Goal: Book appointment/travel/reservation

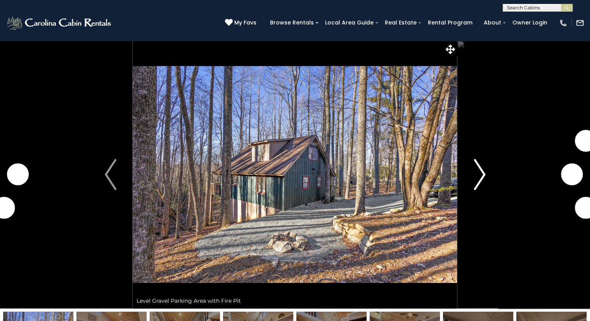
click at [481, 170] on img "Next" at bounding box center [480, 174] width 12 height 31
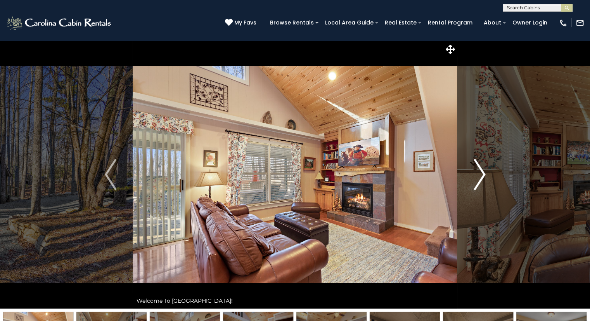
click at [481, 170] on img "Next" at bounding box center [480, 174] width 12 height 31
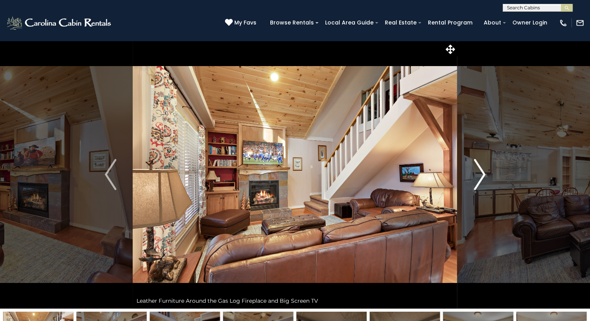
click at [481, 170] on img "Next" at bounding box center [480, 174] width 12 height 31
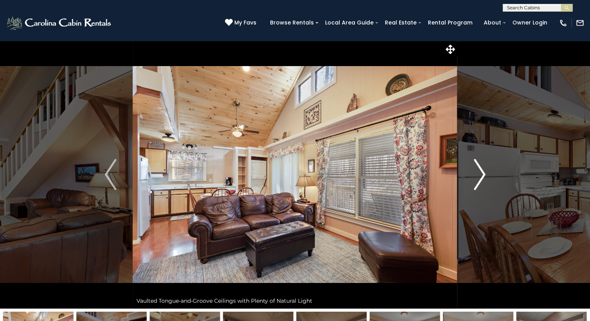
click at [481, 170] on img "Next" at bounding box center [480, 174] width 12 height 31
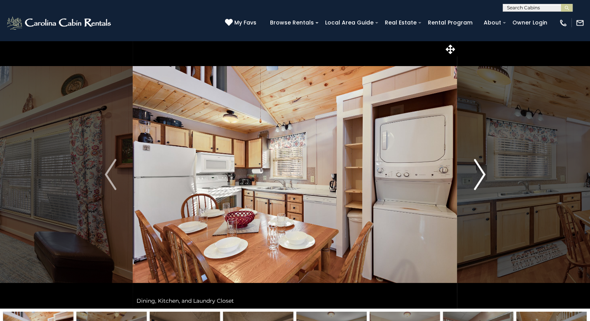
click at [481, 170] on img "Next" at bounding box center [480, 174] width 12 height 31
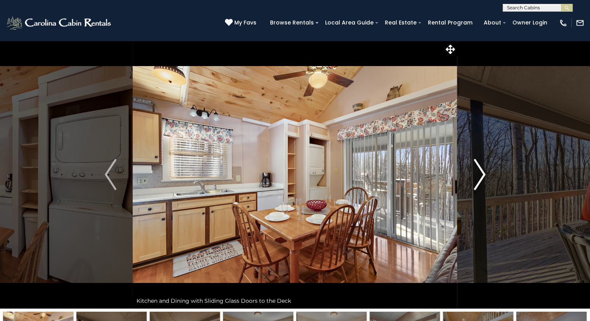
click at [481, 170] on img "Next" at bounding box center [480, 174] width 12 height 31
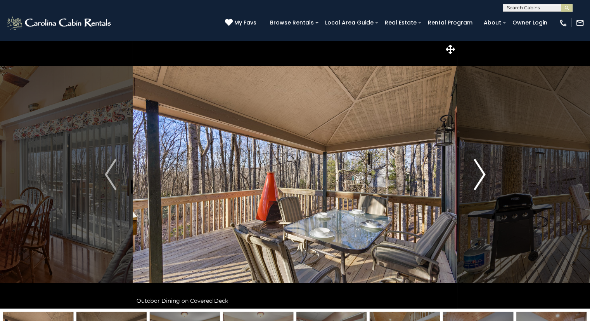
click at [481, 170] on img "Next" at bounding box center [480, 174] width 12 height 31
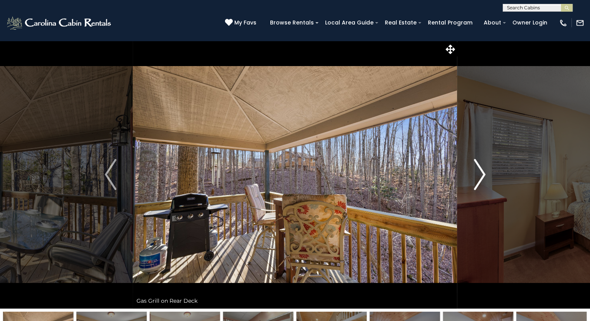
click at [481, 170] on img "Next" at bounding box center [480, 174] width 12 height 31
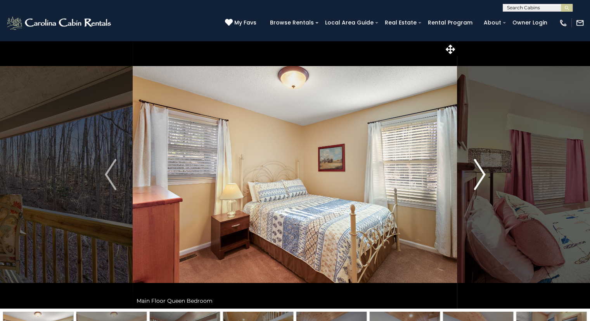
click at [481, 170] on img "Next" at bounding box center [480, 174] width 12 height 31
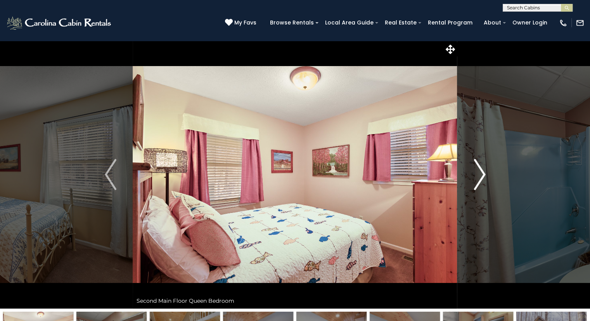
click at [481, 170] on img "Next" at bounding box center [480, 174] width 12 height 31
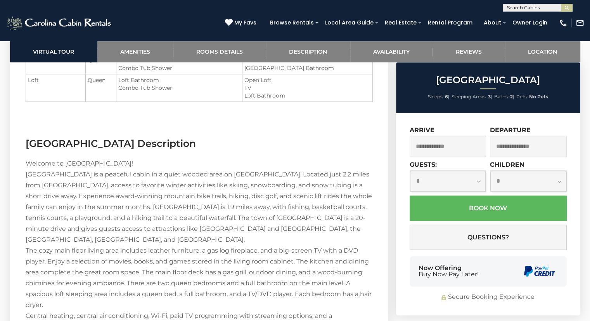
scroll to position [760, 0]
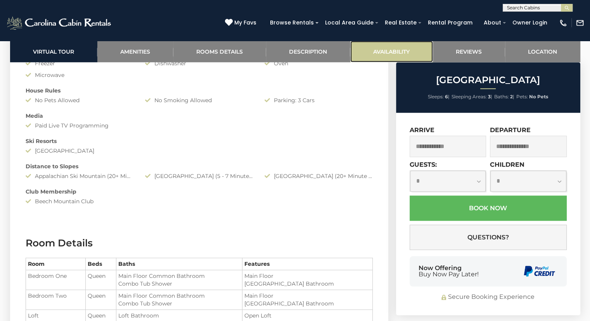
click at [377, 50] on link "Availability" at bounding box center [391, 51] width 83 height 21
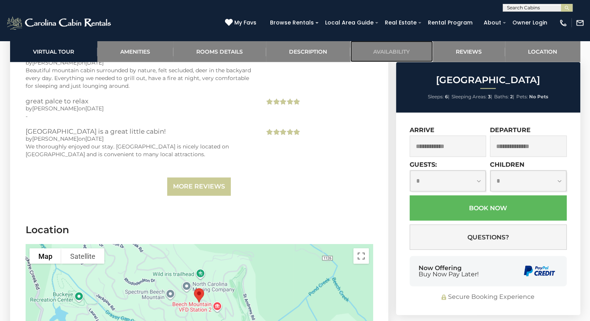
scroll to position [1857, 0]
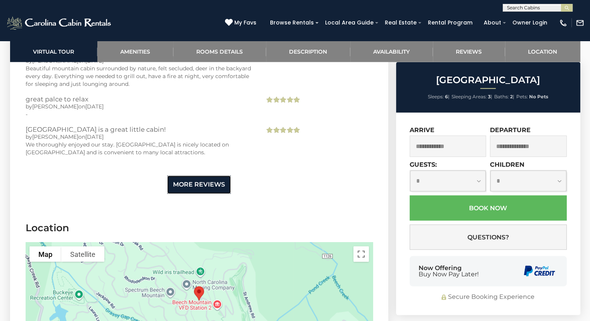
click at [213, 184] on link "More Reviews" at bounding box center [199, 184] width 64 height 18
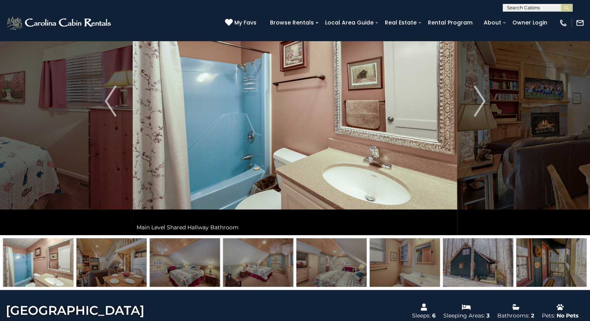
scroll to position [0, 0]
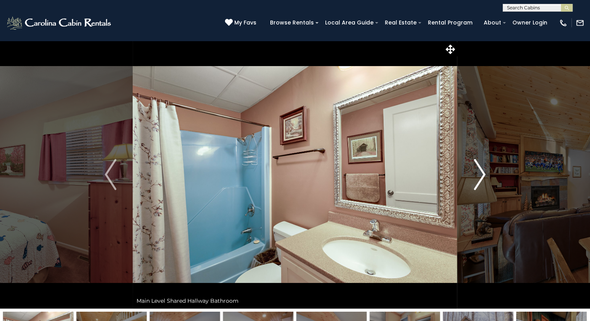
click at [483, 173] on img "Next" at bounding box center [480, 174] width 12 height 31
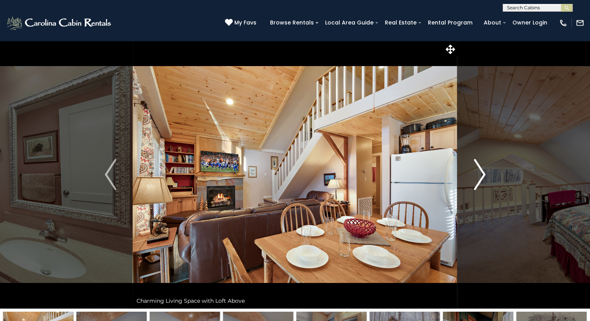
click at [483, 173] on img "Next" at bounding box center [480, 174] width 12 height 31
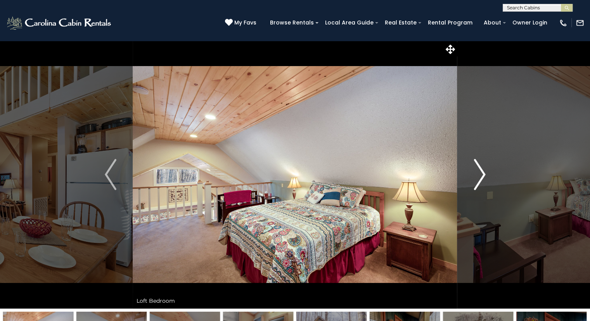
click at [483, 173] on img "Next" at bounding box center [480, 174] width 12 height 31
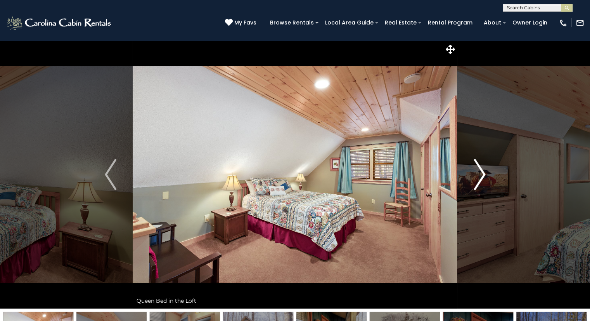
click at [483, 173] on img "Next" at bounding box center [480, 174] width 12 height 31
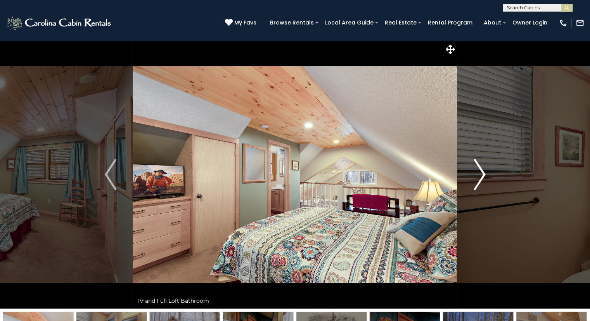
click at [483, 173] on img "Next" at bounding box center [480, 174] width 12 height 31
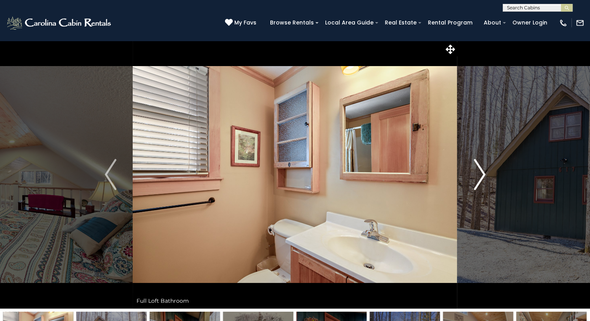
click at [483, 173] on img "Next" at bounding box center [480, 174] width 12 height 31
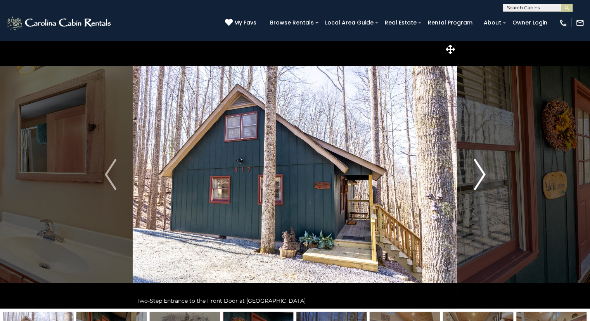
click at [483, 173] on img "Next" at bounding box center [480, 174] width 12 height 31
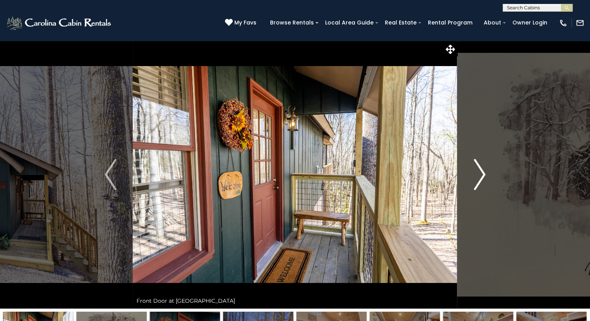
click at [483, 173] on img "Next" at bounding box center [480, 174] width 12 height 31
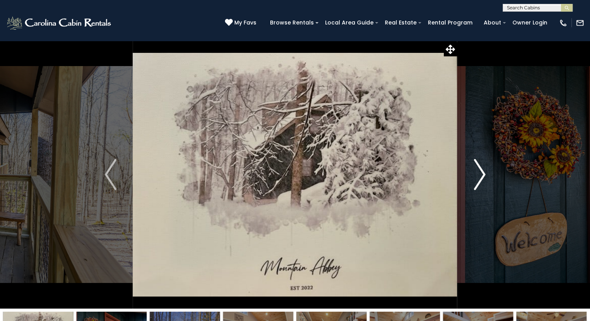
click at [483, 173] on img "Next" at bounding box center [480, 174] width 12 height 31
